Goal: Task Accomplishment & Management: Manage account settings

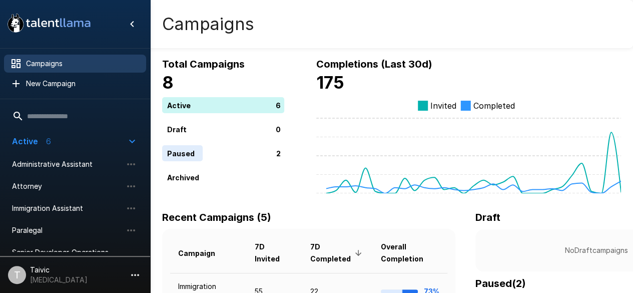
click at [67, 218] on li "Immigration Assistant" at bounding box center [75, 208] width 142 height 22
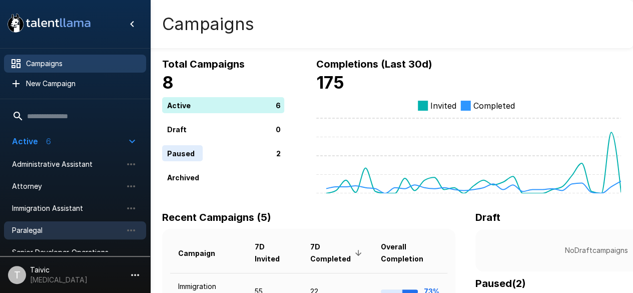
click at [65, 234] on span "Paralegal" at bounding box center [67, 230] width 110 height 10
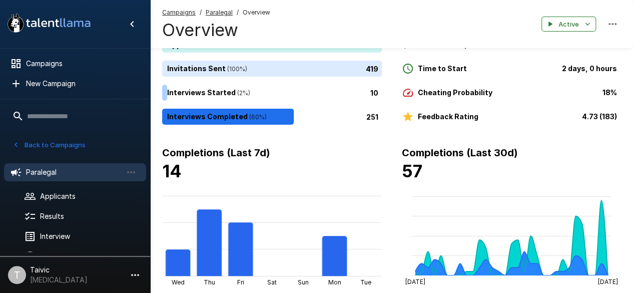
scroll to position [60, 0]
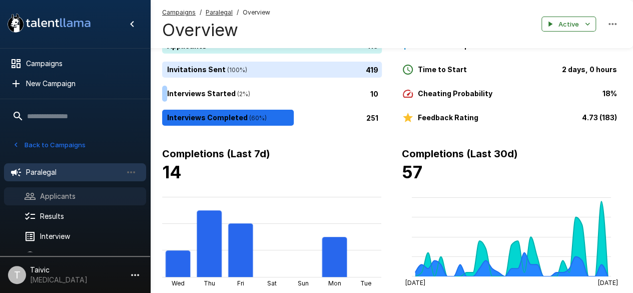
click at [82, 196] on span "Applicants" at bounding box center [89, 196] width 98 height 10
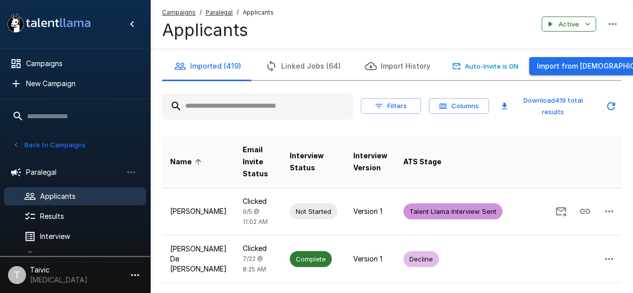
click at [291, 103] on input "text" at bounding box center [257, 106] width 191 height 18
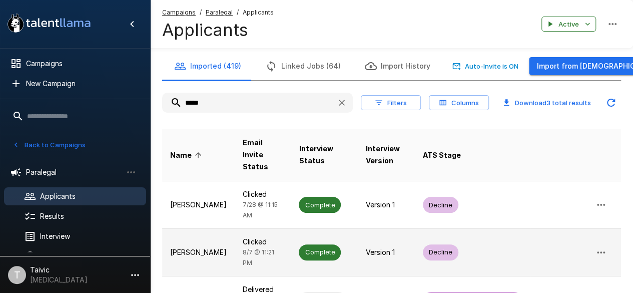
type input "*****"
click at [353, 228] on td "Complete" at bounding box center [324, 252] width 67 height 48
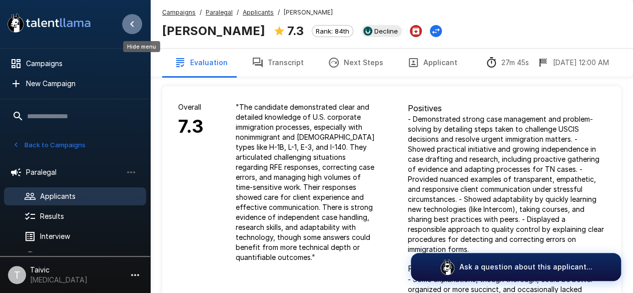
click at [136, 23] on icon "Hide menu" at bounding box center [132, 24] width 12 height 12
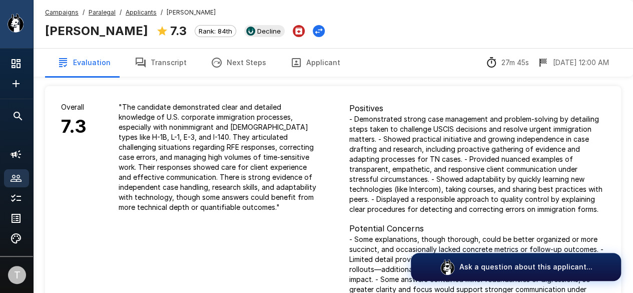
click at [222, 58] on button "Next Steps" at bounding box center [239, 63] width 80 height 28
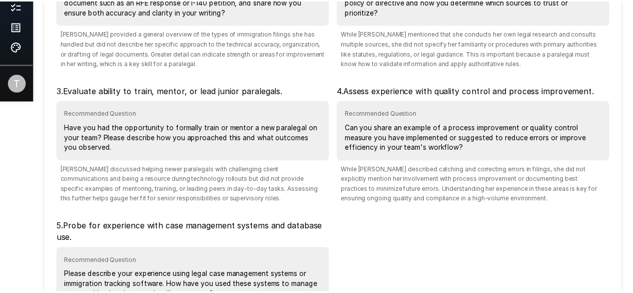
scroll to position [311, 0]
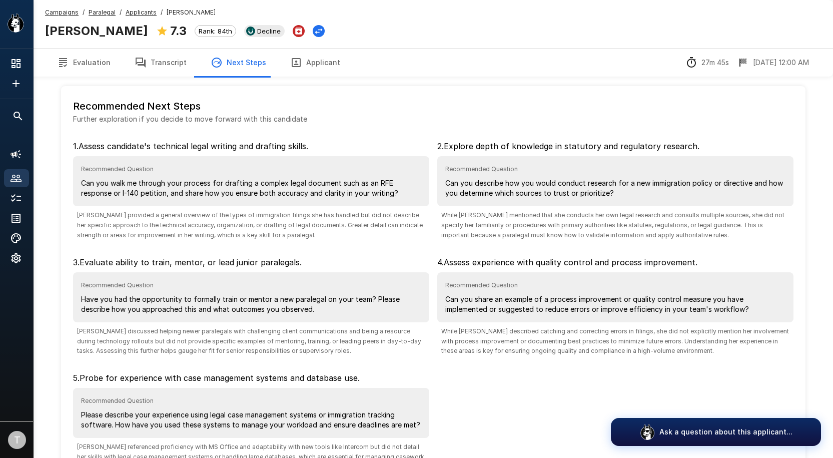
scroll to position [74, 0]
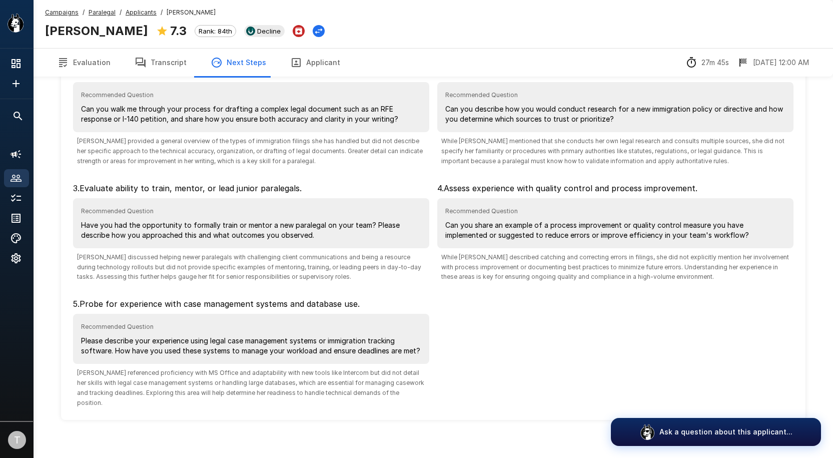
drag, startPoint x: 152, startPoint y: 64, endPoint x: 155, endPoint y: 71, distance: 7.9
click at [152, 64] on button "Transcript" at bounding box center [161, 63] width 76 height 28
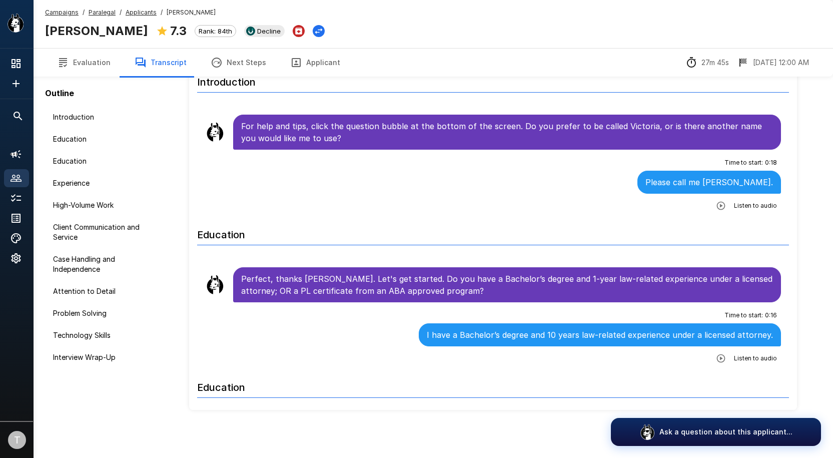
scroll to position [50, 0]
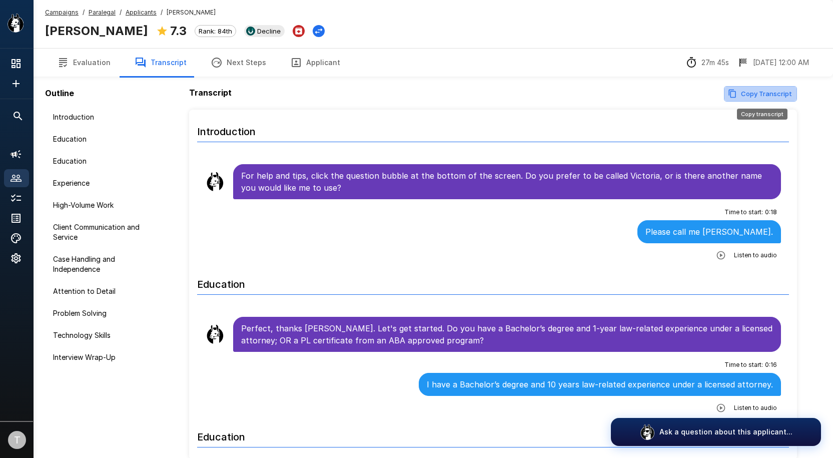
click at [756, 87] on button "Copy Transcript" at bounding box center [760, 94] width 73 height 16
click at [596, 48] on div "Evaluation Transcript Next Steps Applicant 27m 45s 8/8 12:00 AM" at bounding box center [433, 62] width 800 height 29
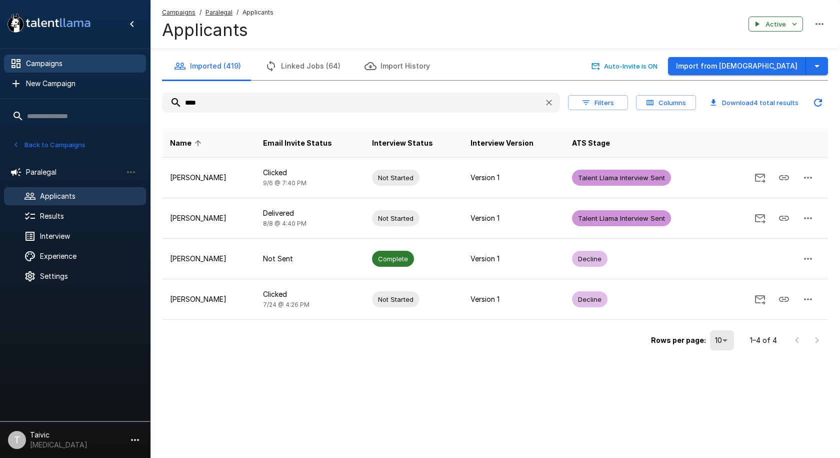
drag, startPoint x: 272, startPoint y: 100, endPoint x: 62, endPoint y: 70, distance: 212.6
click at [150, 70] on div ".st0{fill:#FFFFFF;} .st1{fill:#76a4ed;} Campaigns New Campaign Active 6 Adminis…" at bounding box center [495, 196] width 690 height 393
